Goal: Task Accomplishment & Management: Use online tool/utility

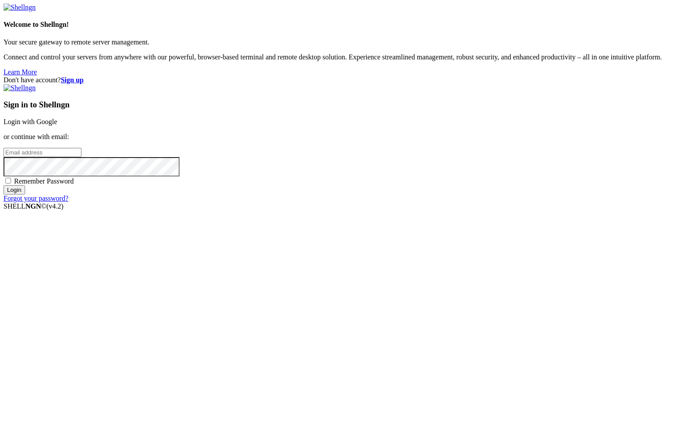
type input "[PERSON_NAME][EMAIL_ADDRESS][DOMAIN_NAME]"
click at [74, 185] on span "Remember Password" at bounding box center [44, 180] width 60 height 7
click at [11, 183] on input "Remember Password" at bounding box center [8, 181] width 6 height 6
checkbox input "true"
click at [25, 194] on input "Login" at bounding box center [15, 189] width 22 height 9
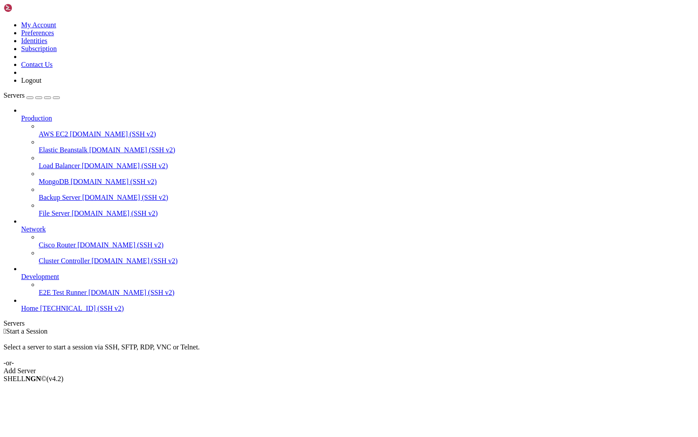
click at [38, 312] on span "Home" at bounding box center [29, 308] width 17 height 7
click at [36, 312] on span "Home" at bounding box center [29, 308] width 17 height 7
